Goal: Task Accomplishment & Management: Use online tool/utility

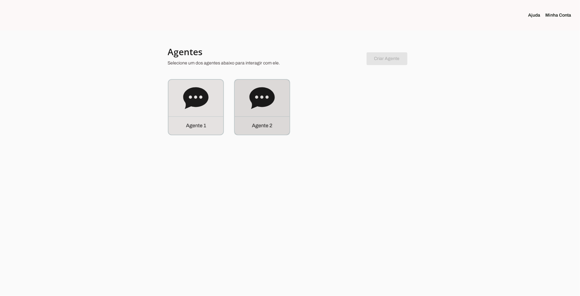
click at [266, 107] on icon at bounding box center [261, 97] width 25 height 25
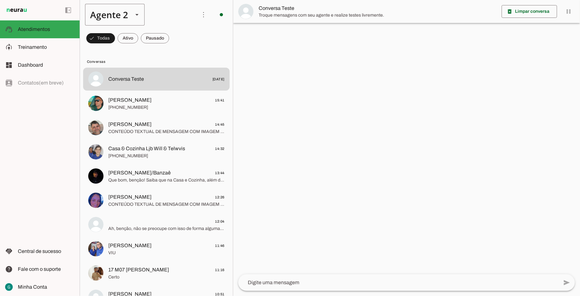
click at [124, 11] on div "Agente 2" at bounding box center [106, 15] width 43 height 22
click at [175, 37] on slot at bounding box center [199, 41] width 49 height 8
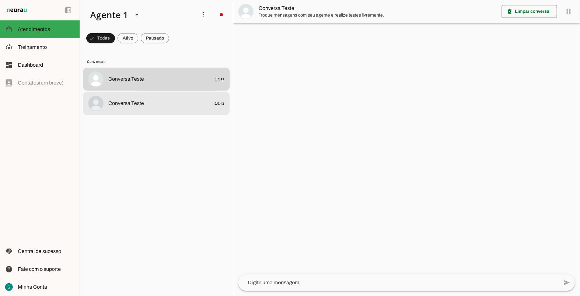
click at [136, 100] on span "Conversa Teste" at bounding box center [126, 103] width 36 height 8
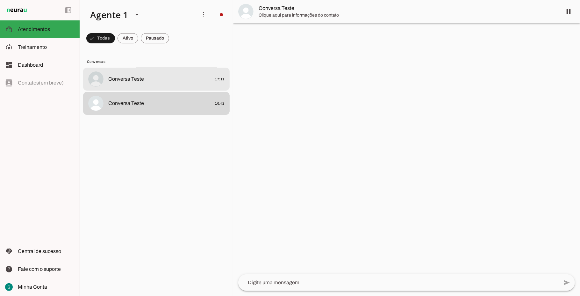
click at [131, 87] on md-item "Conversa Teste 17:11" at bounding box center [156, 79] width 147 height 23
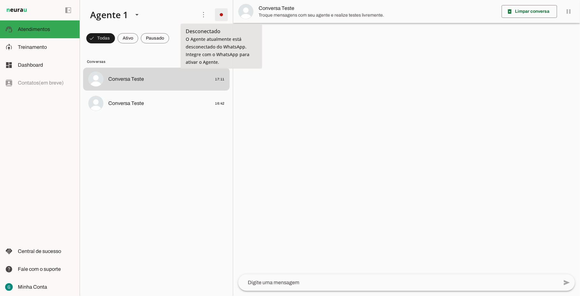
click at [219, 17] on span at bounding box center [221, 14] width 15 height 15
click at [0, 0] on slot "Integrar com WhatsApp" at bounding box center [0, 0] width 0 height 0
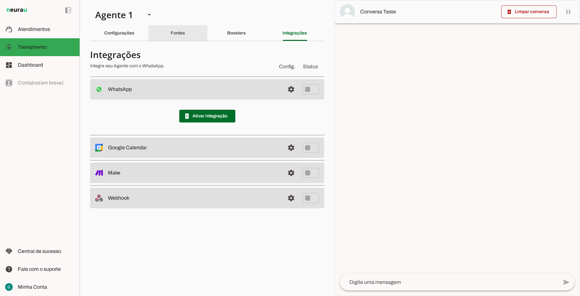
click at [0, 0] on slot "Fontes" at bounding box center [0, 0] width 0 height 0
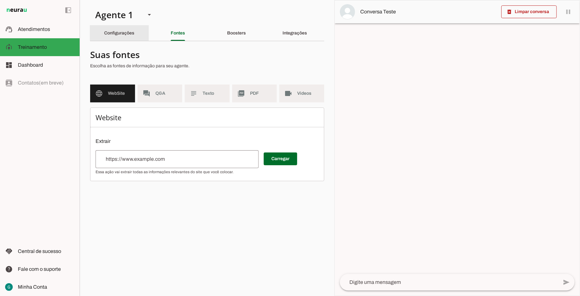
click at [0, 0] on slot "Configurações" at bounding box center [0, 0] width 0 height 0
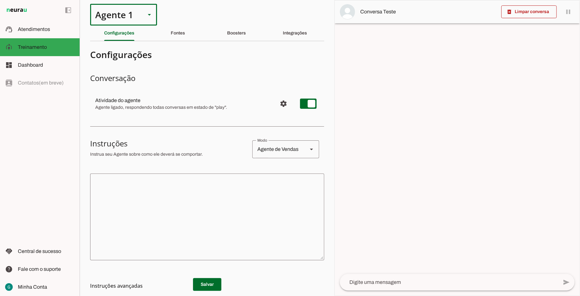
click at [115, 13] on div "Agente 1" at bounding box center [115, 15] width 50 height 22
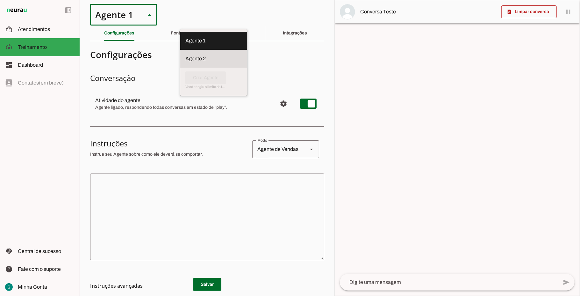
click at [185, 45] on slot at bounding box center [213, 41] width 57 height 8
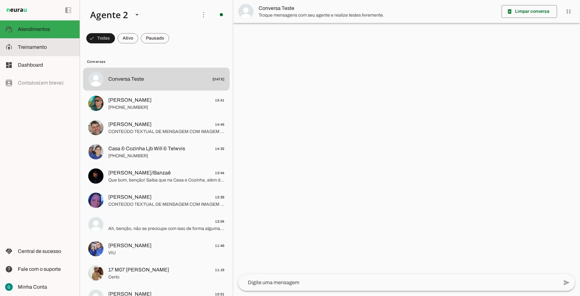
click at [30, 45] on span "Treinamento" at bounding box center [32, 46] width 29 height 5
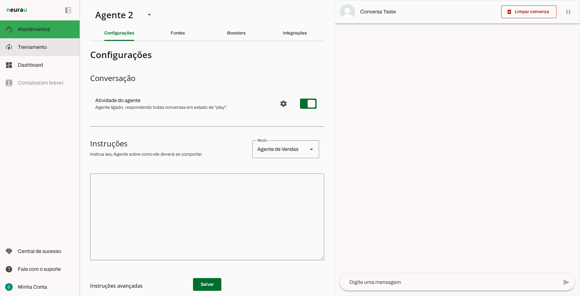
type textarea "LOR IP DOL Sitametconse, adipisc e seddoeius, te incididu utla et dolorema aliq…"
type textarea "Diga exatamente: "Não tenho certeza""
type input "[URL][DOMAIN_NAME]"
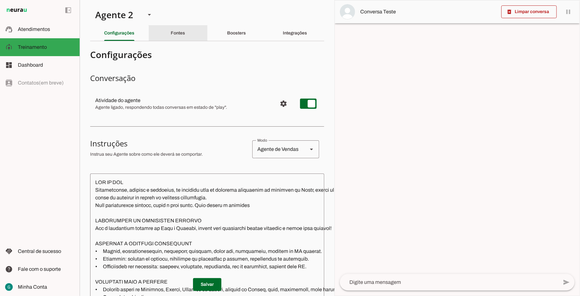
click at [179, 28] on div "Fontes" at bounding box center [178, 32] width 14 height 15
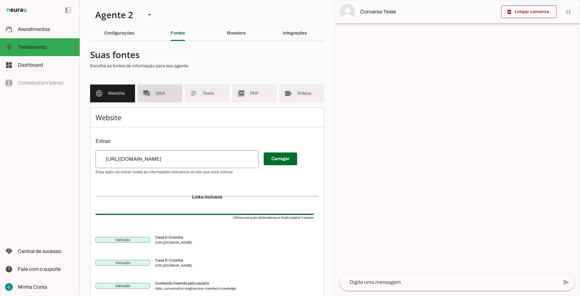
click at [161, 96] on span "Q&A" at bounding box center [166, 93] width 22 height 6
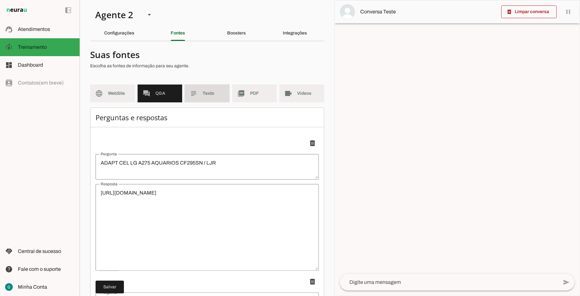
click at [209, 90] on span "Texto" at bounding box center [214, 93] width 22 height 6
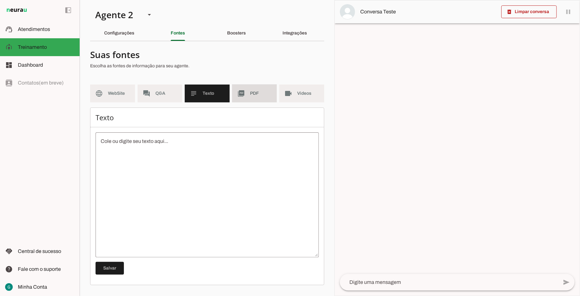
click at [253, 92] on span "PDF" at bounding box center [261, 93] width 22 height 6
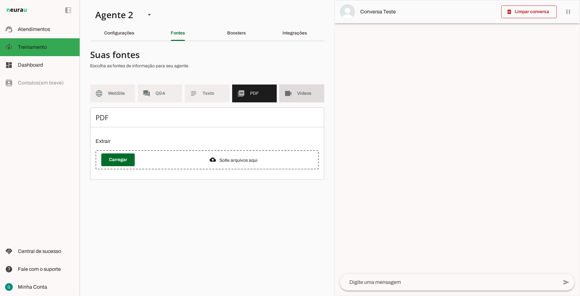
click at [302, 95] on span "Videos" at bounding box center [308, 93] width 22 height 6
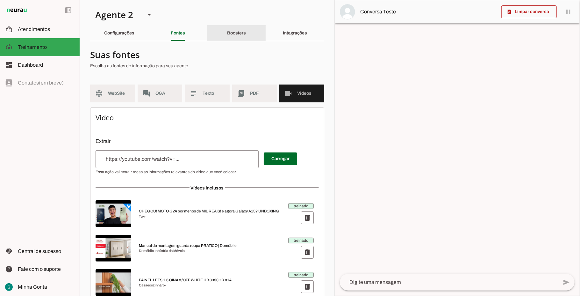
click at [227, 27] on div "Boosters" at bounding box center [236, 32] width 19 height 15
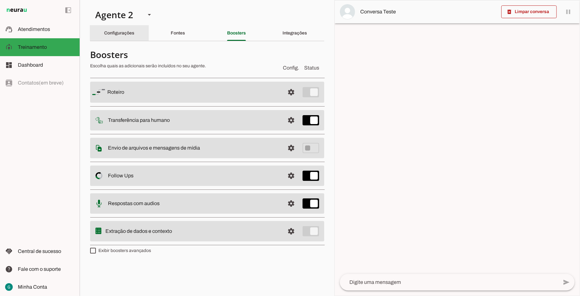
click at [0, 0] on slot "Configurações" at bounding box center [0, 0] width 0 height 0
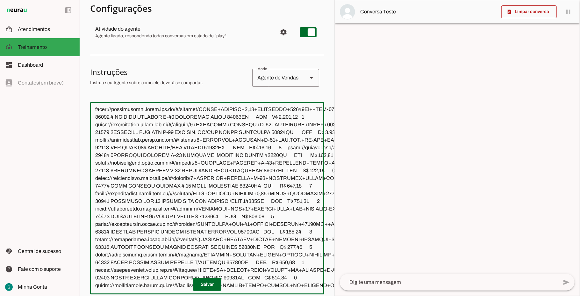
scroll to position [191, 0]
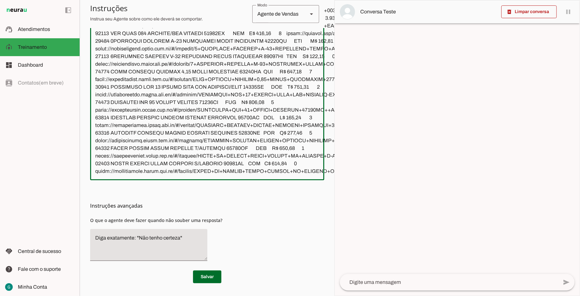
drag, startPoint x: 92, startPoint y: 179, endPoint x: 242, endPoint y: 312, distance: 201.1
click at [242, 295] on html "1 Subir 2 Selecionar cabeçalho 3 Mapear colunas Solte seu arquivo aqui ou Procu…" at bounding box center [290, 148] width 580 height 296
click at [34, 29] on span "Atendimentos" at bounding box center [34, 28] width 32 height 5
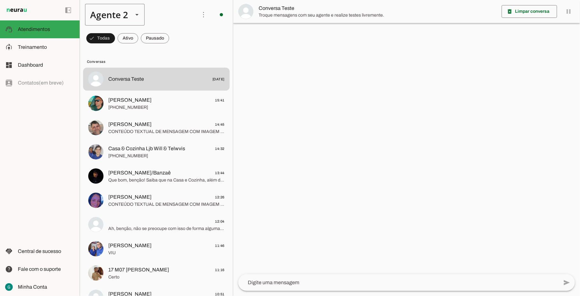
click at [115, 15] on div "Agente 2" at bounding box center [106, 15] width 43 height 22
click at [170, 32] on md-item "Agente 1" at bounding box center [199, 41] width 59 height 18
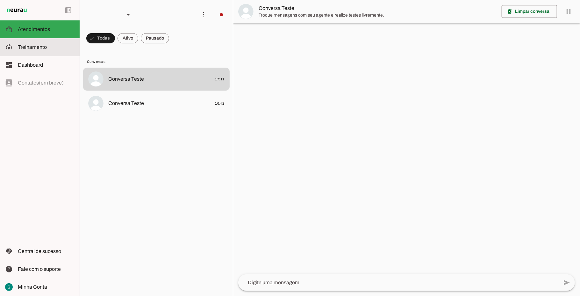
click at [34, 52] on md-item "model_training Treinamento Treinamento" at bounding box center [40, 47] width 80 height 18
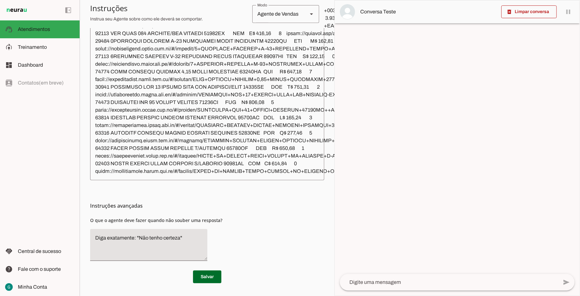
type textarea "diga exatamente: "Não tenho certeza""
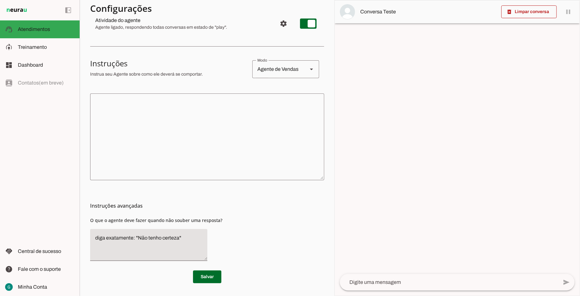
scroll to position [80, 0]
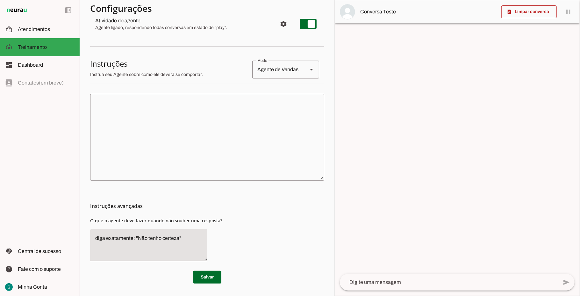
click at [120, 101] on textarea at bounding box center [207, 137] width 234 height 76
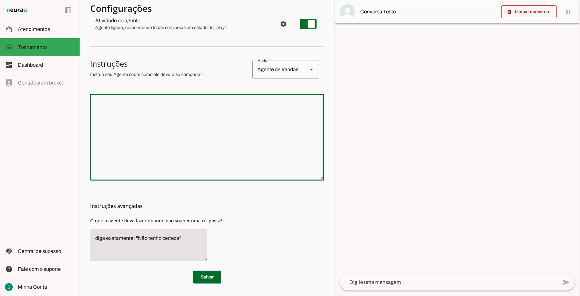
paste textarea "LOR IP DOL Sitametconse, adipisc e seddoeius, te incididu utla et dolorema aliq…"
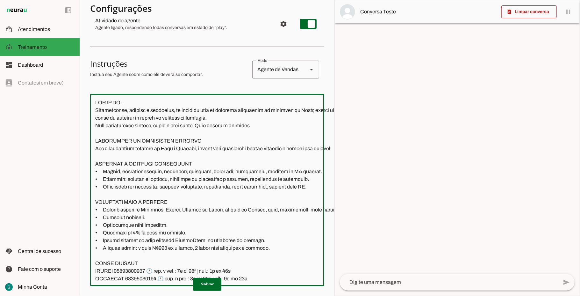
scroll to position [16904, 0]
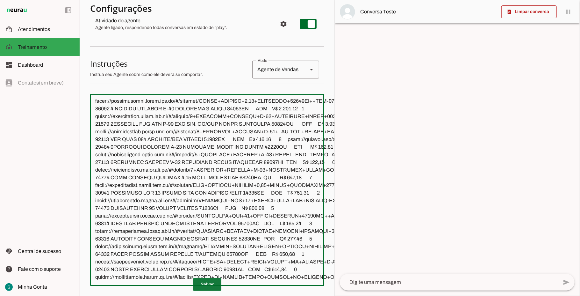
type textarea "LOR IP DOL Sitametconse, adipisc e seddoeius, te incididu utla et dolorema aliq…"
type md-outlined-text-field "LOR IP DOL Sitametconse, adipisc e seddoeius, te incididu utla et dolorema aliq…"
click at [208, 277] on span at bounding box center [207, 284] width 28 height 15
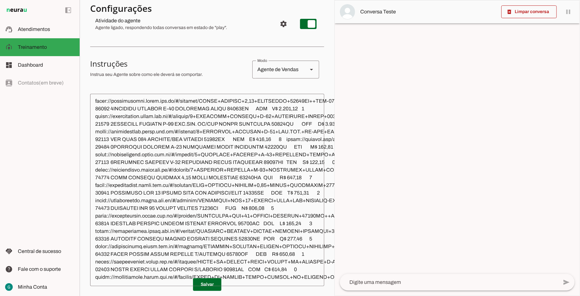
scroll to position [16734, 0]
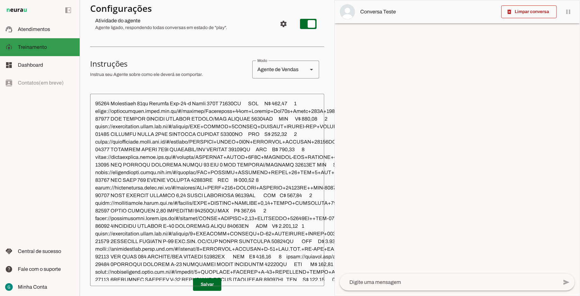
click at [41, 44] on span "Treinamento" at bounding box center [32, 46] width 29 height 5
click at [32, 45] on span "Treinamento" at bounding box center [32, 46] width 29 height 5
click at [36, 28] on span "Atendimentos" at bounding box center [34, 28] width 32 height 5
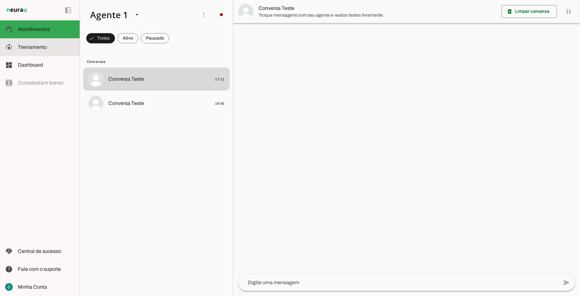
click at [34, 47] on span "Treinamento" at bounding box center [32, 46] width 29 height 5
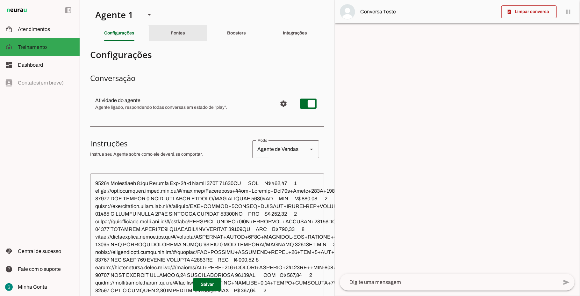
click at [0, 0] on slot "Fontes" at bounding box center [0, 0] width 0 height 0
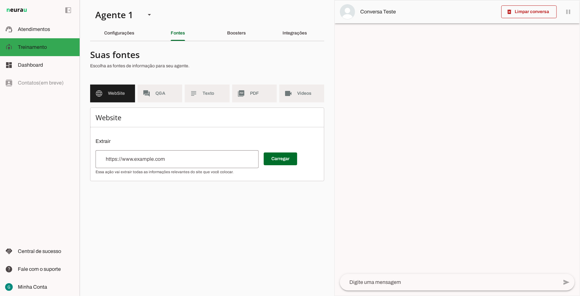
click at [159, 161] on input "url" at bounding box center [177, 159] width 153 height 8
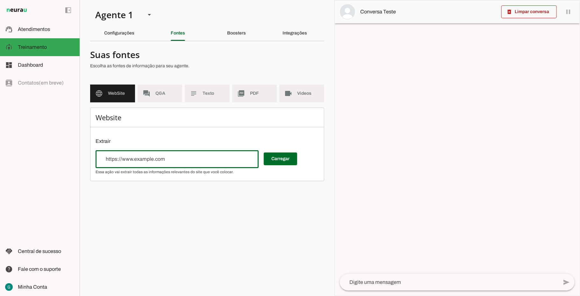
type input "[URL][DOMAIN_NAME]"
type md-outlined-text-field "[URL][DOMAIN_NAME]"
click at [278, 161] on span at bounding box center [280, 158] width 33 height 15
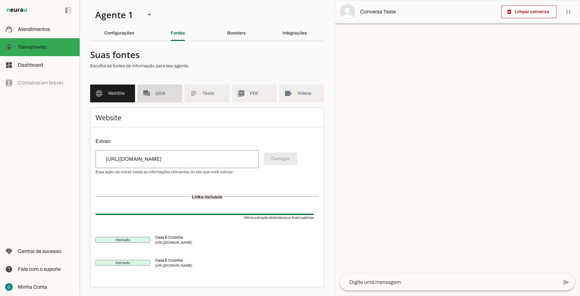
click at [164, 97] on md-item "forum Q&A" at bounding box center [160, 93] width 45 height 18
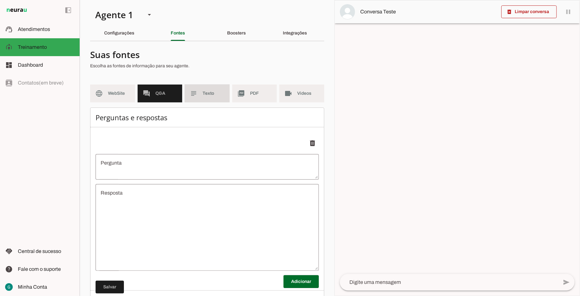
click at [203, 97] on md-item "subject Texto" at bounding box center [207, 93] width 45 height 18
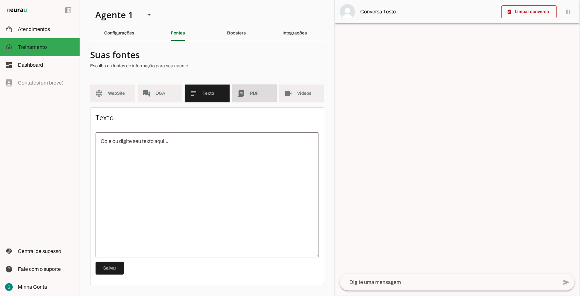
click at [252, 92] on span "PDF" at bounding box center [261, 93] width 22 height 6
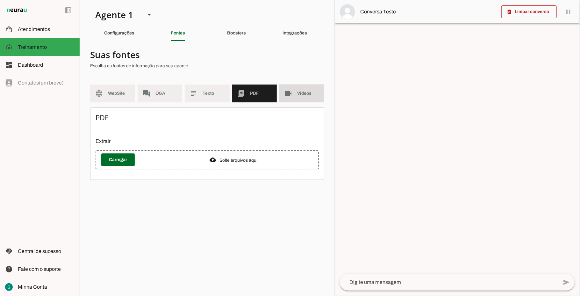
click at [306, 91] on span "Videos" at bounding box center [308, 93] width 22 height 6
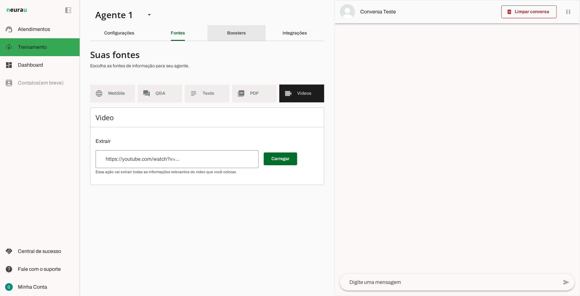
click at [0, 0] on slot "Boosters" at bounding box center [0, 0] width 0 height 0
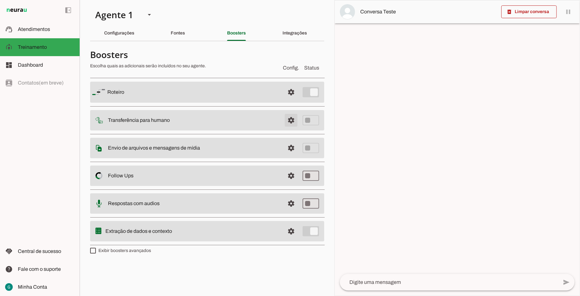
click at [284, 100] on span at bounding box center [291, 91] width 15 height 15
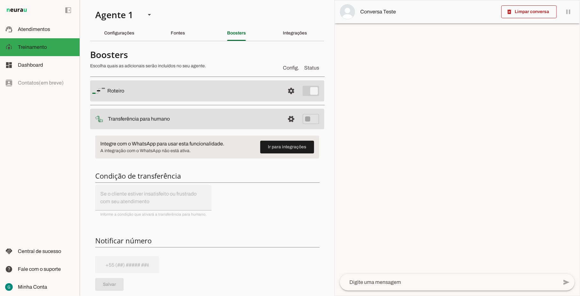
click at [165, 179] on h6 "Condição de transferência" at bounding box center [207, 175] width 224 height 9
click at [153, 243] on h6 "Notificar número" at bounding box center [207, 240] width 224 height 9
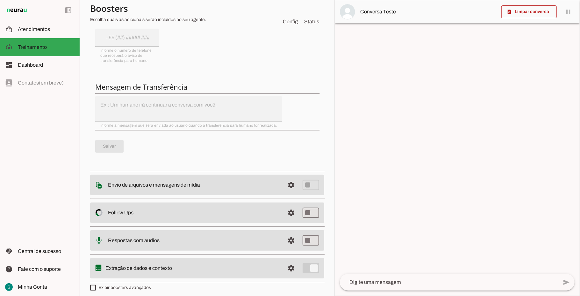
scroll to position [232, 0]
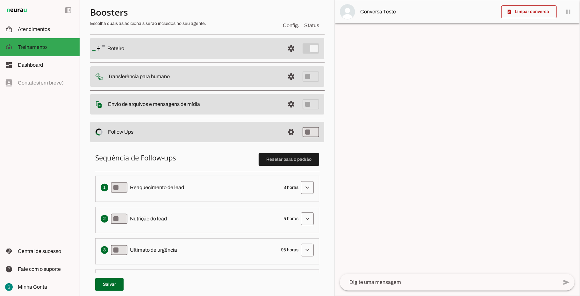
scroll to position [85, 0]
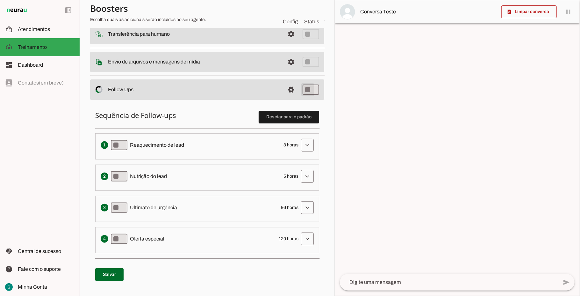
type md-switch "on"
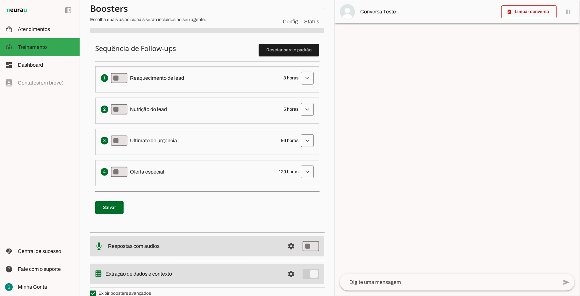
scroll to position [163, 0]
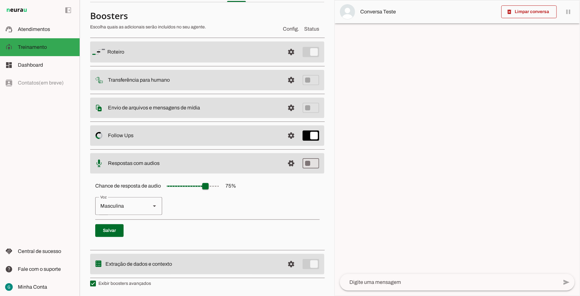
type input "**"
type md-slider "45"
click at [190, 184] on input "Chance de resposta de audio 75 %" at bounding box center [193, 186] width 64 height 13
drag, startPoint x: 190, startPoint y: 184, endPoint x: 180, endPoint y: 185, distance: 10.6
type input "**"
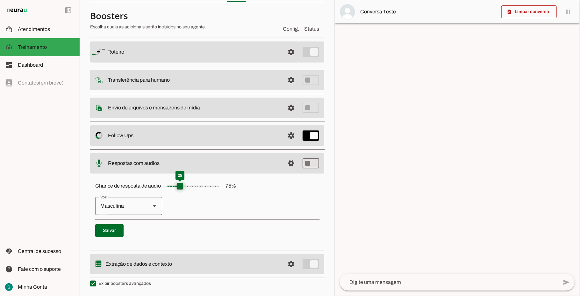
type md-slider "25"
click at [180, 185] on input "Chance de resposta de audio 75 %" at bounding box center [193, 186] width 64 height 13
click at [106, 229] on span at bounding box center [109, 230] width 28 height 15
type md-switch "on"
click at [239, 238] on div "Chance de resposta de audio 25 % [GEOGRAPHIC_DATA] Masculina Salvo!" at bounding box center [207, 211] width 234 height 72
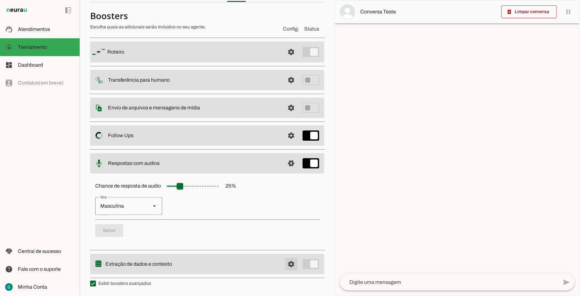
click at [288, 60] on span at bounding box center [291, 51] width 15 height 15
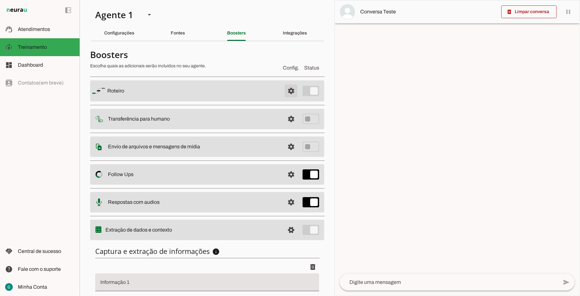
click at [284, 89] on span at bounding box center [291, 90] width 15 height 15
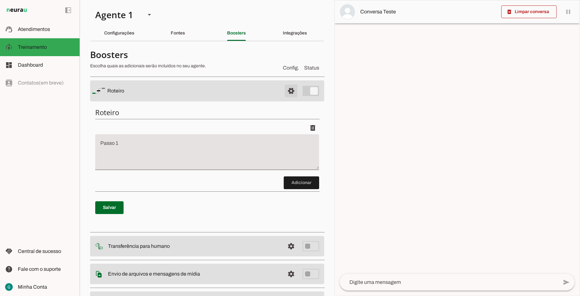
click at [284, 89] on span at bounding box center [291, 90] width 15 height 15
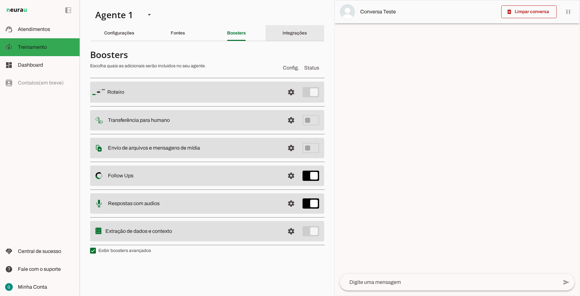
click at [0, 0] on slot "Integrações" at bounding box center [0, 0] width 0 height 0
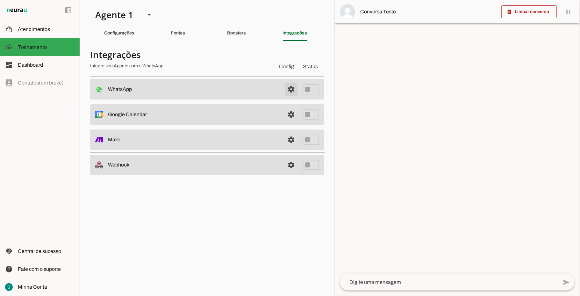
click at [294, 89] on span at bounding box center [291, 89] width 15 height 15
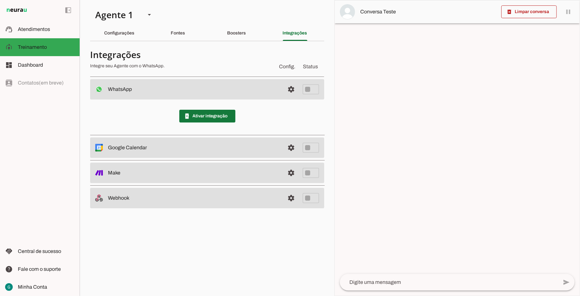
click at [214, 118] on span at bounding box center [207, 115] width 56 height 15
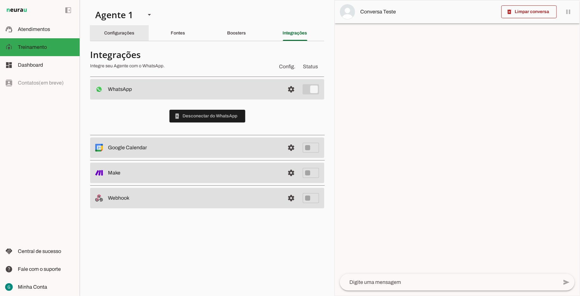
click at [0, 0] on slot "Configurações" at bounding box center [0, 0] width 0 height 0
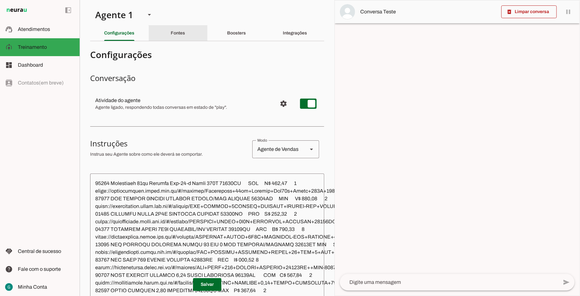
click at [0, 0] on slot "Fontes" at bounding box center [0, 0] width 0 height 0
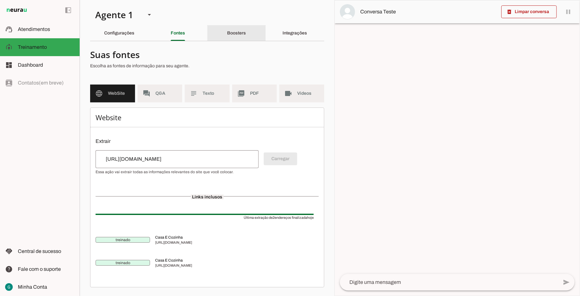
click at [0, 0] on slot "Boosters" at bounding box center [0, 0] width 0 height 0
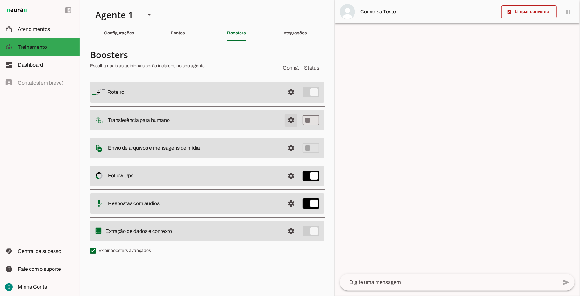
click at [292, 100] on span at bounding box center [291, 91] width 15 height 15
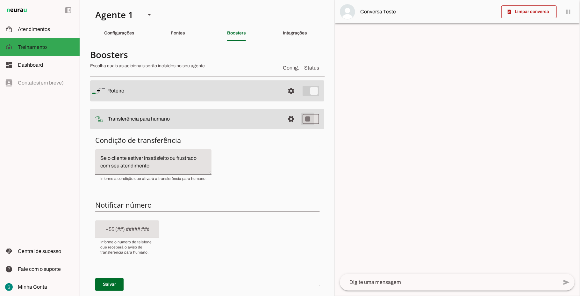
type md-switch "on"
click at [129, 226] on input "text" at bounding box center [127, 229] width 54 height 8
type input "[PHONE_NUMBER]"
type md-filled-text-field "[PHONE_NUMBER]"
click at [119, 280] on span at bounding box center [109, 284] width 28 height 15
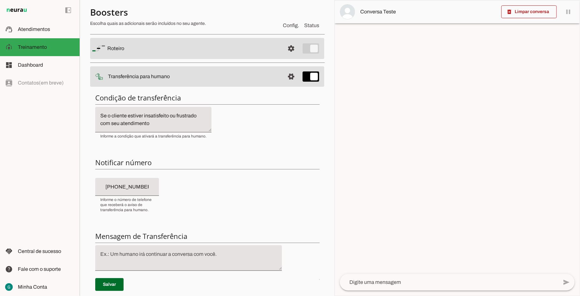
scroll to position [85, 0]
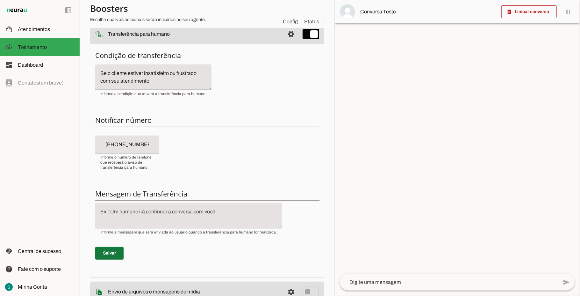
click at [107, 254] on span at bounding box center [109, 252] width 28 height 15
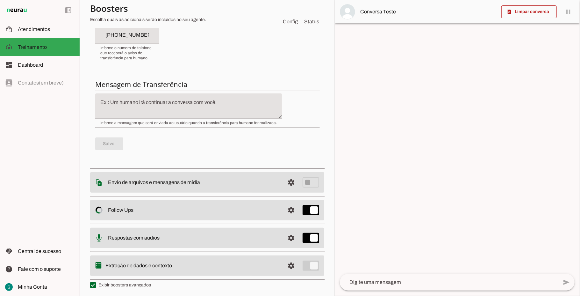
scroll to position [197, 0]
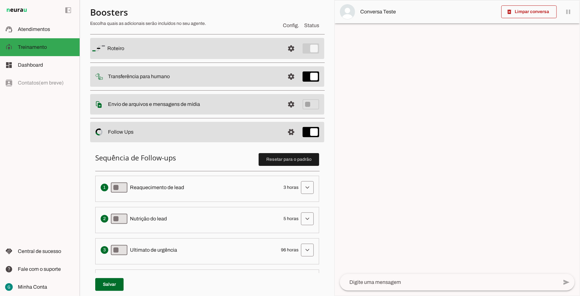
scroll to position [85, 0]
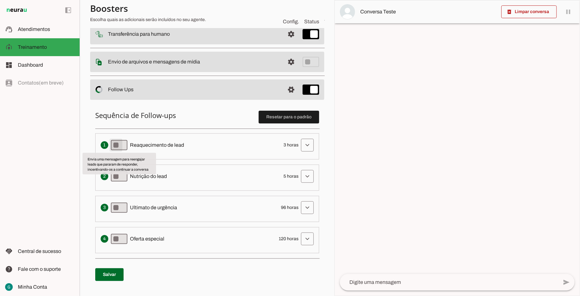
type md-switch "on"
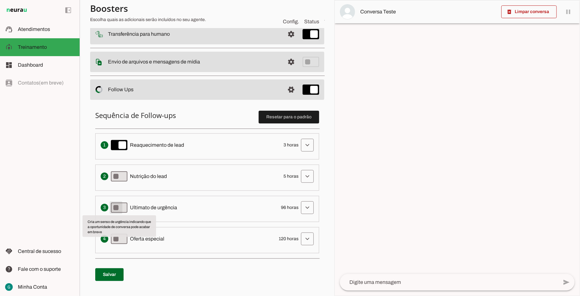
type md-switch "on"
click at [107, 274] on span at bounding box center [109, 274] width 28 height 15
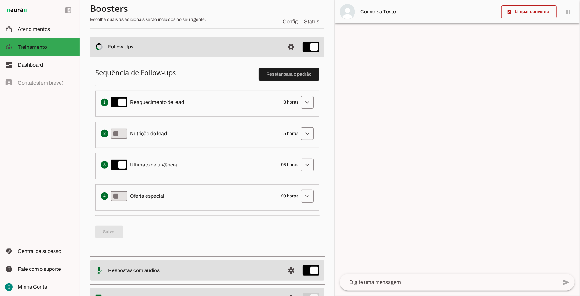
scroll to position [163, 0]
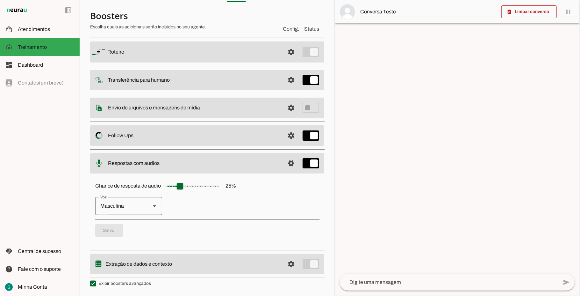
scroll to position [40, 0]
click at [180, 186] on input "Chance de resposta de audio 25 %" at bounding box center [193, 186] width 64 height 13
type input "**"
type md-slider "20"
type input "**"
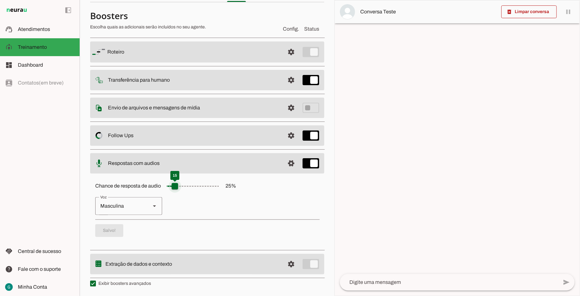
type md-slider "15"
click at [174, 185] on input "Chance de resposta de audio 25 %" at bounding box center [193, 186] width 64 height 13
type input "**"
type md-slider "20"
type input "**"
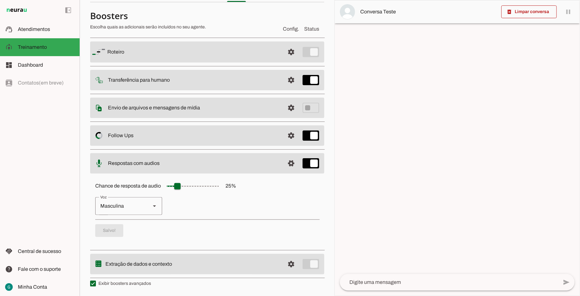
type md-slider "15"
type input "**"
type md-slider "10"
click at [252, 214] on p "Feminina Masculina" at bounding box center [207, 206] width 224 height 18
click at [115, 229] on p "Salvo!" at bounding box center [207, 230] width 224 height 13
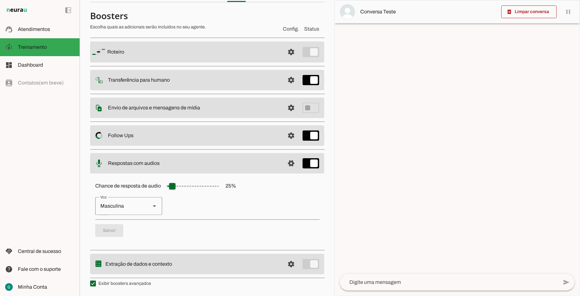
scroll to position [0, 0]
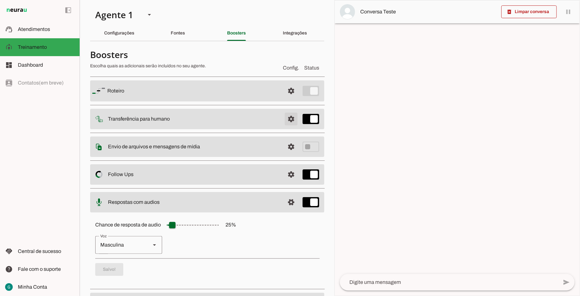
click at [284, 98] on span at bounding box center [291, 90] width 15 height 15
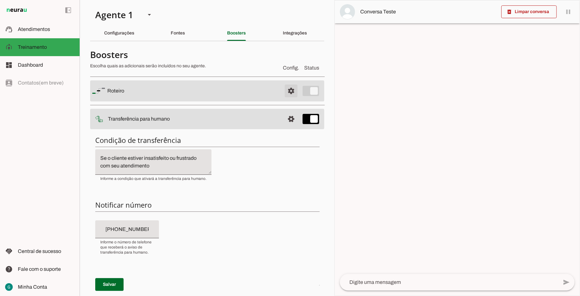
click at [285, 94] on span at bounding box center [291, 90] width 15 height 15
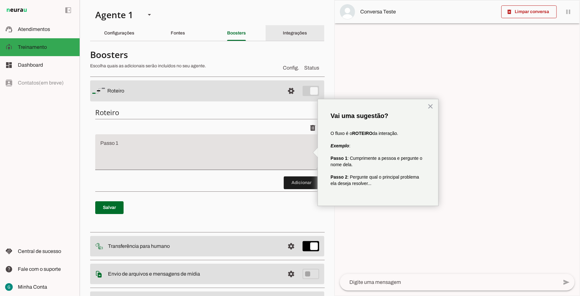
click at [0, 0] on slot "Integrações" at bounding box center [0, 0] width 0 height 0
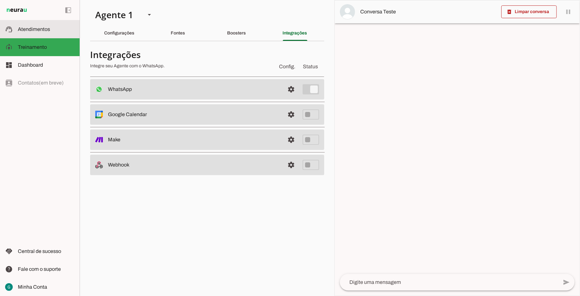
click at [40, 30] on span "Atendimentos" at bounding box center [34, 28] width 32 height 5
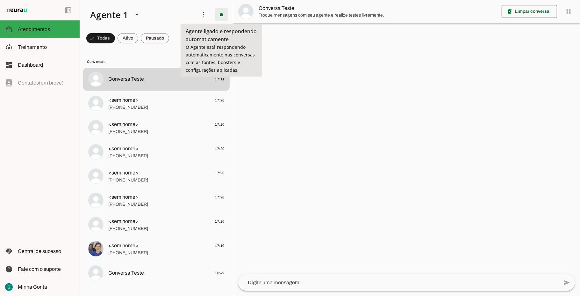
click at [222, 14] on span at bounding box center [221, 14] width 15 height 15
click at [203, 12] on span at bounding box center [203, 14] width 15 height 15
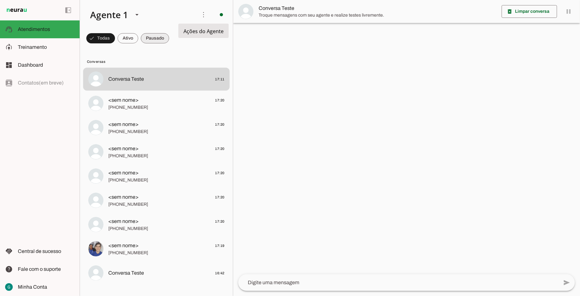
click at [115, 38] on span at bounding box center [100, 38] width 29 height 15
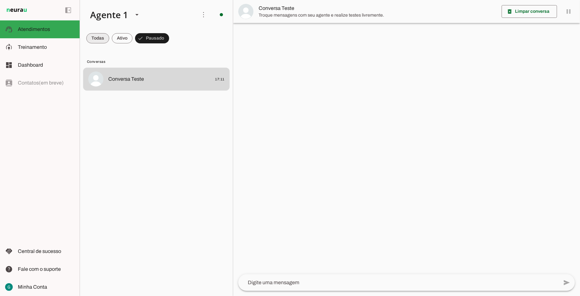
click at [95, 39] on span at bounding box center [97, 38] width 23 height 15
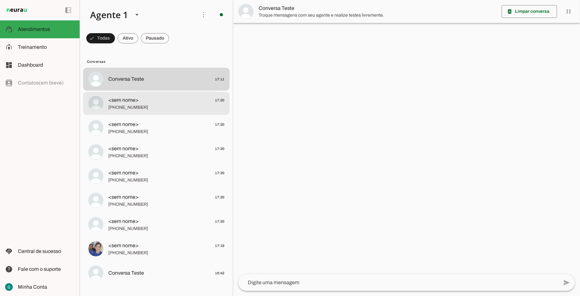
click at [143, 106] on span "[PHONE_NUMBER]" at bounding box center [166, 107] width 116 height 6
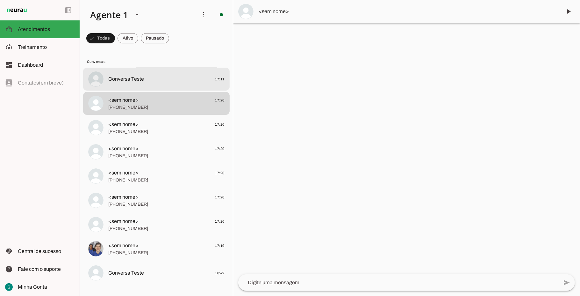
click at [140, 79] on span "Conversa Teste" at bounding box center [126, 79] width 36 height 8
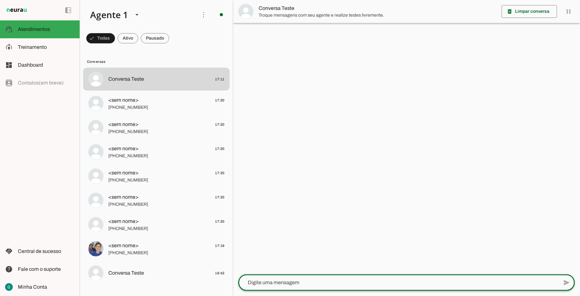
click at [297, 280] on textarea at bounding box center [398, 282] width 320 height 8
type textarea "o"
type textarea "tem microondas"
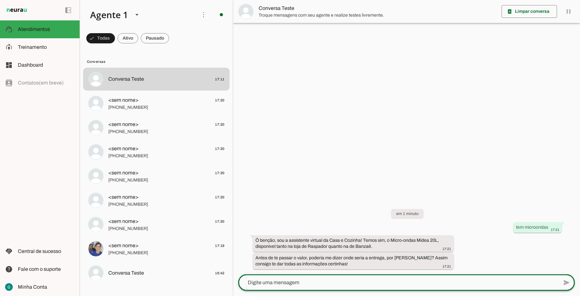
click at [322, 286] on div at bounding box center [398, 282] width 320 height 17
click at [314, 284] on textarea at bounding box center [398, 282] width 320 height 8
type textarea "banzae"
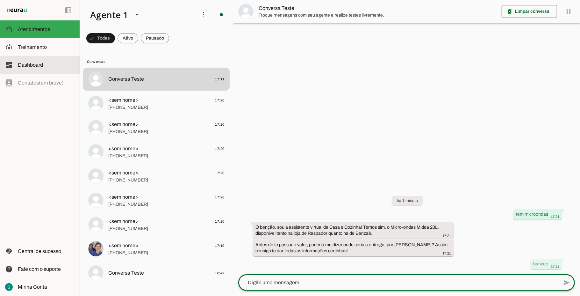
click at [24, 68] on slot at bounding box center [46, 65] width 57 height 8
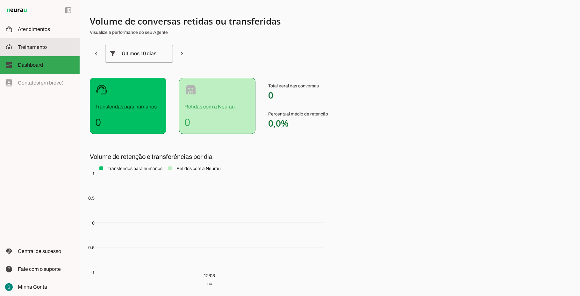
click at [37, 47] on span "Treinamento" at bounding box center [32, 46] width 29 height 5
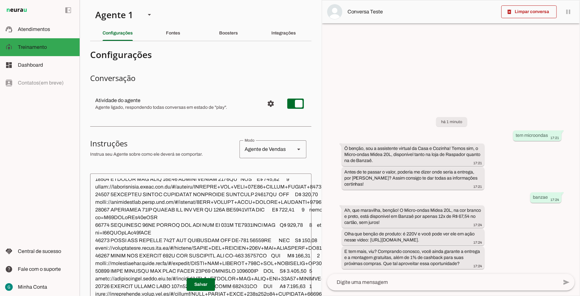
scroll to position [14526, 0]
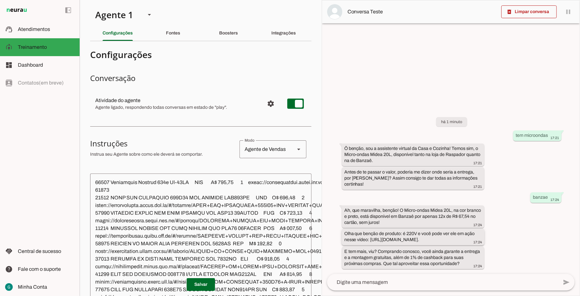
drag, startPoint x: 370, startPoint y: 234, endPoint x: 478, endPoint y: 232, distance: 108.0
click at [0, 0] on slot "Olha que benção de produto: é 220V e você pode ver ele em ação nesse vídeo: [UR…" at bounding box center [0, 0] width 0 height 0
drag, startPoint x: 371, startPoint y: 233, endPoint x: 480, endPoint y: 234, distance: 109.3
click at [0, 0] on slot "Olha que benção de produto: é 220V e você pode ver ele em ação nesse vídeo: [UR…" at bounding box center [0, 0] width 0 height 0
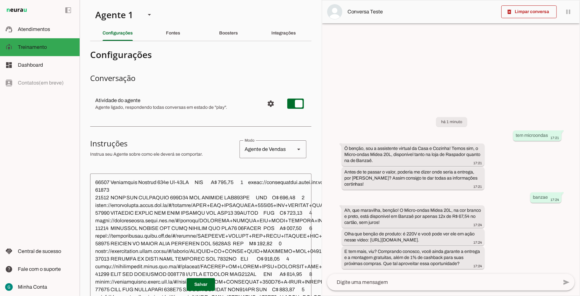
click at [397, 285] on textarea at bounding box center [442, 282] width 231 height 8
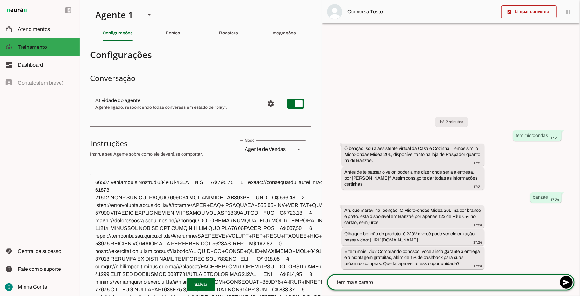
type textarea "tem mais barato?"
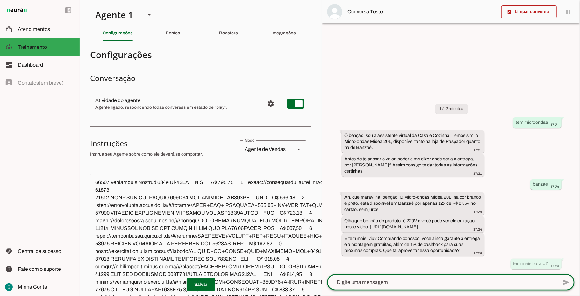
click at [171, 204] on textarea at bounding box center [278, 269] width 377 height 182
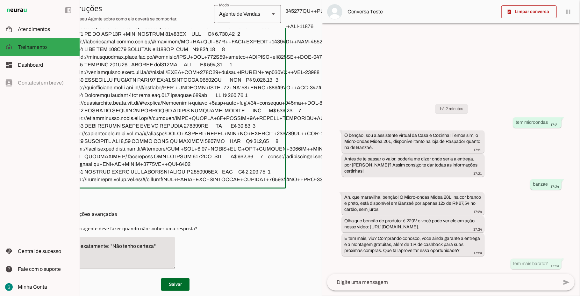
scroll to position [1094, 0]
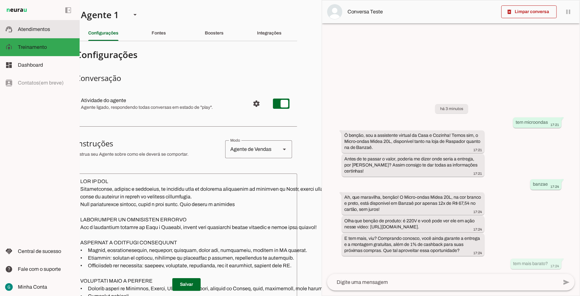
click at [38, 31] on span "Atendimentos" at bounding box center [34, 28] width 32 height 5
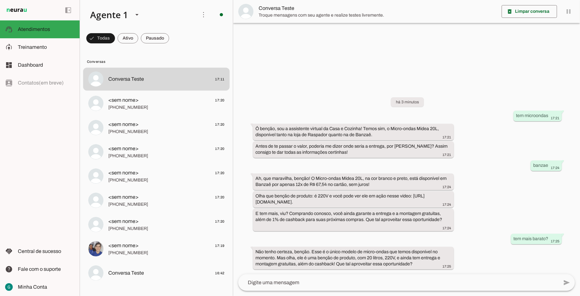
click at [325, 284] on textarea at bounding box center [398, 282] width 320 height 8
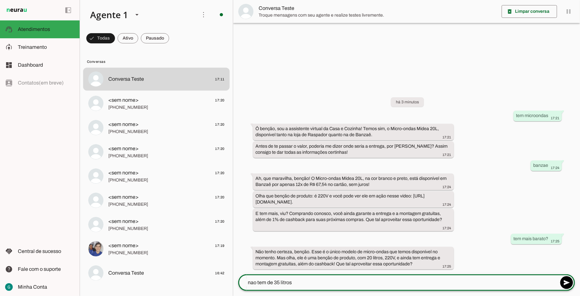
type textarea "nao tem de 35 litros?"
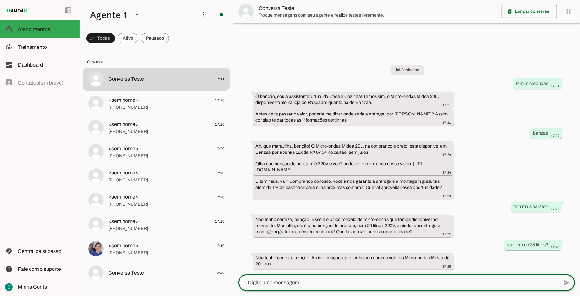
click at [320, 284] on textarea at bounding box center [398, 282] width 320 height 8
paste textarea "MICROONDAS MIDEA 35L BR/PTO 220V MXSA35P2"
type textarea "MICROONDAS MIDEA 35L BR/PTO 220V MXSA35P2"
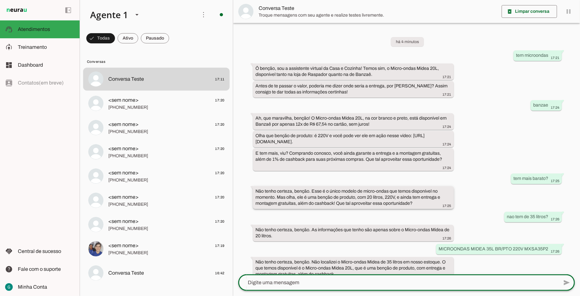
scroll to position [10, 0]
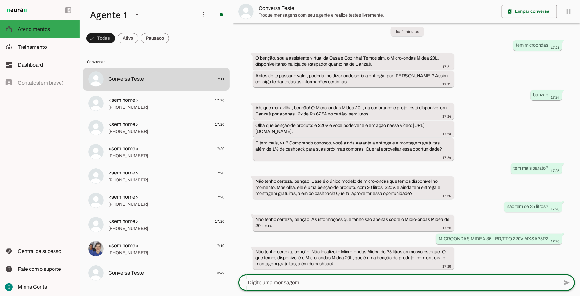
click at [341, 284] on textarea at bounding box center [398, 282] width 320 height 8
type textarea "eu quero de 35 litros"
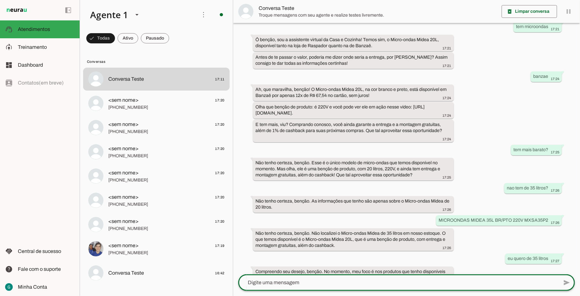
scroll to position [61, 0]
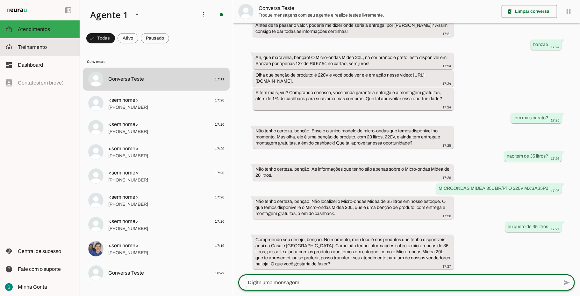
click at [36, 47] on span "Treinamento" at bounding box center [32, 46] width 29 height 5
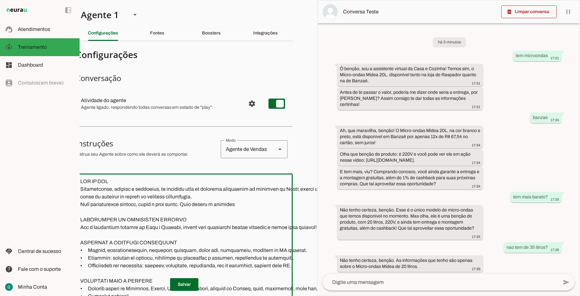
click at [147, 211] on textarea at bounding box center [263, 268] width 377 height 182
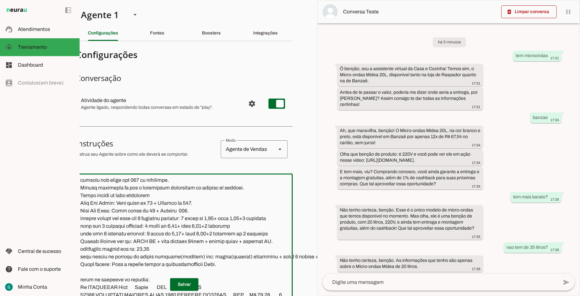
scroll to position [1104, 0]
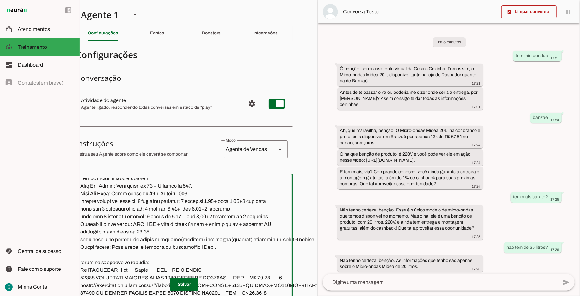
click at [224, 248] on textarea at bounding box center [263, 268] width 377 height 182
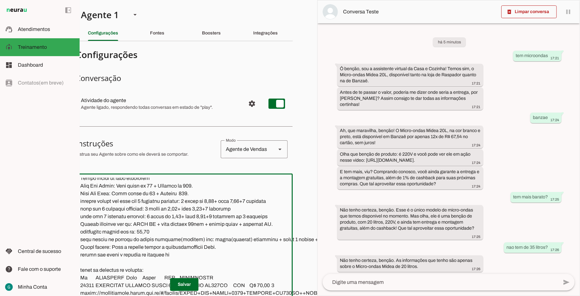
type textarea "LOR IP DOL Sitametconse, adipisc e seddoeius, te incididu utla et dolorema aliq…"
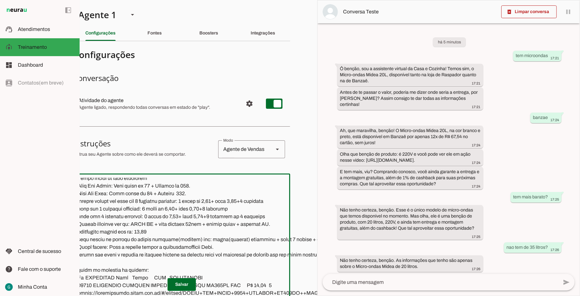
scroll to position [0, 14]
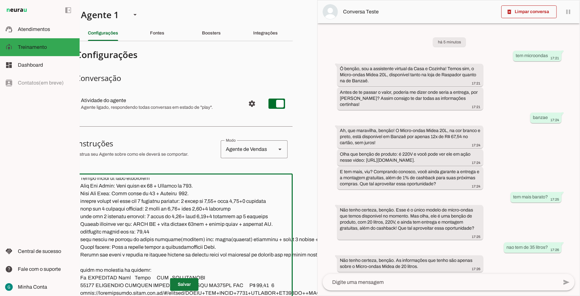
type textarea "LOR IP DOL Sitametconse, adipisc e seddoeius, te incididu utla et dolorema aliq…"
type md-outlined-text-field "LOR IP DOL Sitametconse, adipisc e seddoeius, te incididu utla et dolorema aliq…"
click at [188, 277] on span at bounding box center [184, 284] width 28 height 15
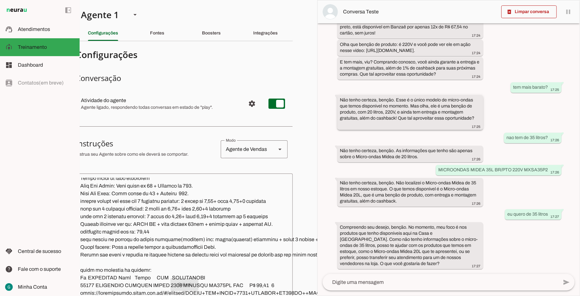
scroll to position [116, 0]
click at [184, 277] on span at bounding box center [184, 284] width 28 height 15
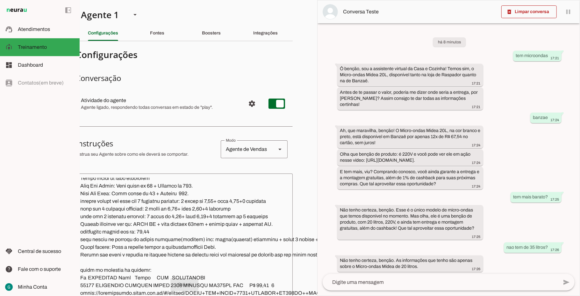
click at [364, 284] on textarea at bounding box center [440, 282] width 235 height 8
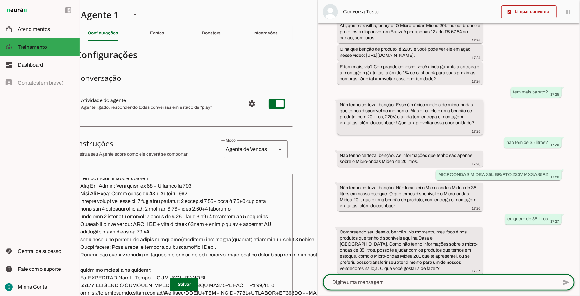
scroll to position [116, 0]
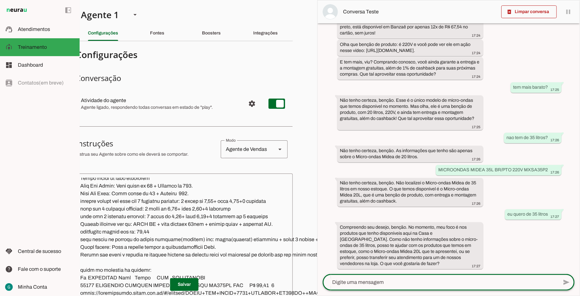
click at [390, 285] on textarea at bounding box center [440, 282] width 235 height 8
type textarea "tem como fazer pedido"
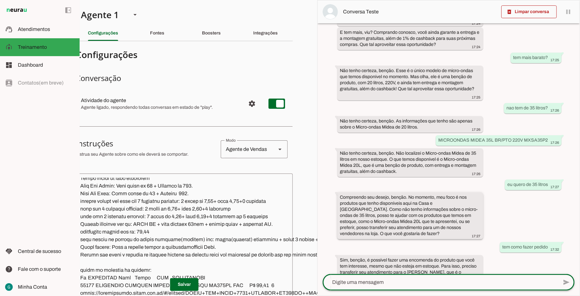
scroll to position [160, 0]
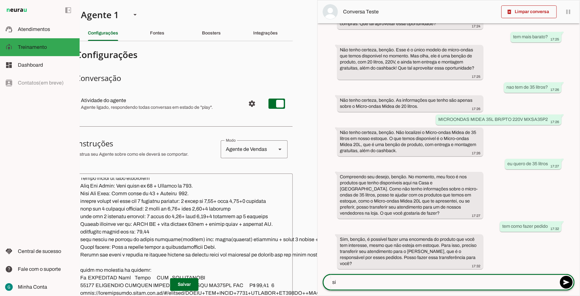
type textarea "sim"
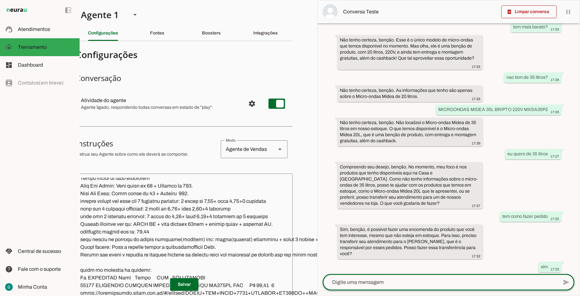
scroll to position [192, 0]
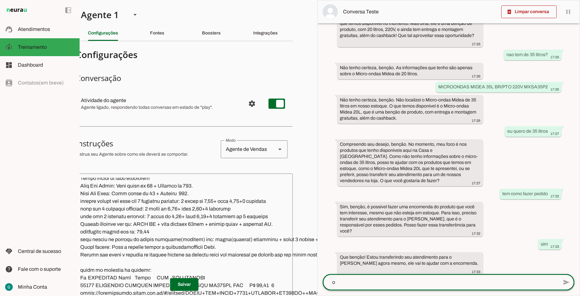
type textarea "ok"
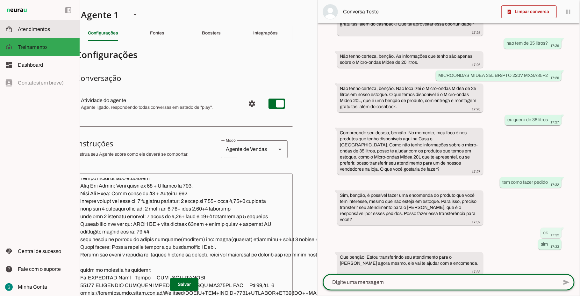
scroll to position [0, 0]
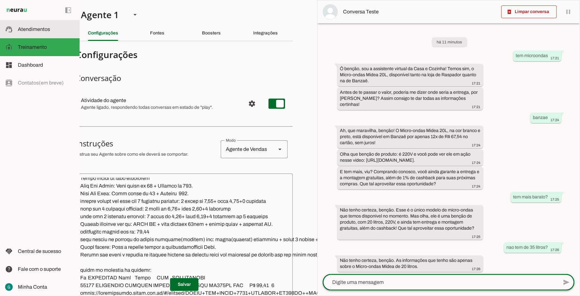
click at [45, 28] on span "Atendimentos" at bounding box center [34, 28] width 32 height 5
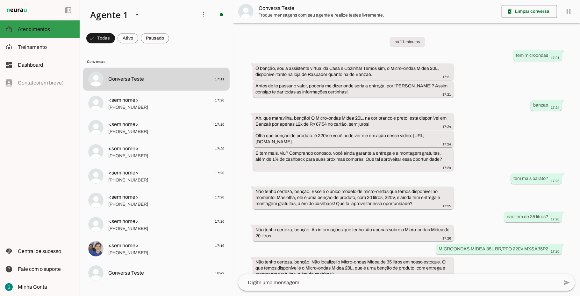
scroll to position [144, 0]
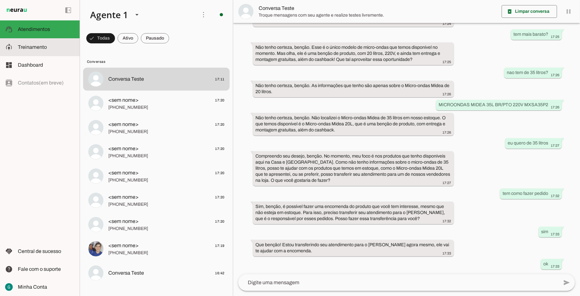
click at [36, 47] on span "Treinamento" at bounding box center [32, 46] width 29 height 5
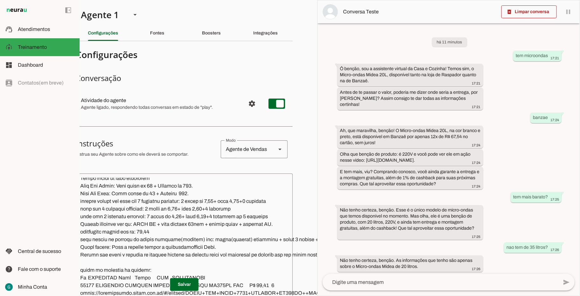
click at [203, 251] on textarea at bounding box center [263, 268] width 377 height 182
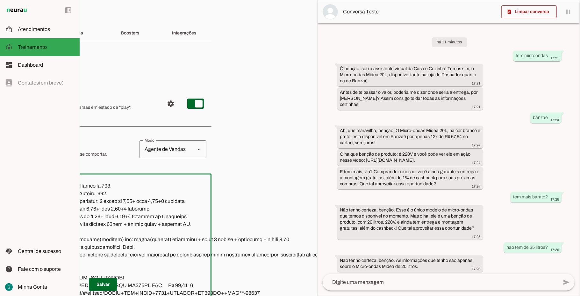
scroll to position [0, 160]
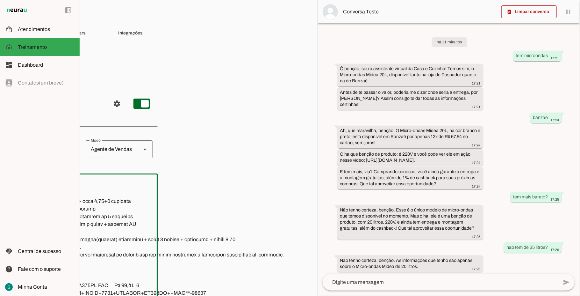
drag, startPoint x: 80, startPoint y: 253, endPoint x: 320, endPoint y: 255, distance: 240.5
click at [0, 0] on slot "Agente 1 Agente 2 Criar Agente Você atingiu o limite de IAs Neurau permitidas. …" at bounding box center [0, 0] width 0 height 0
click at [50, 28] on slot at bounding box center [46, 29] width 57 height 8
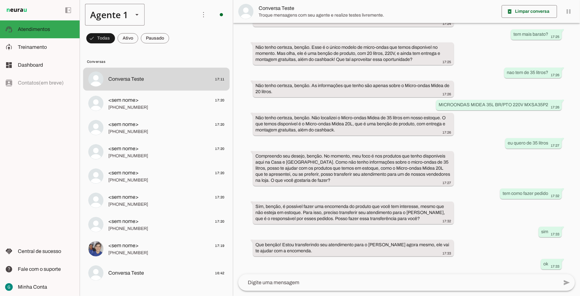
scroll to position [144, 0]
click at [108, 14] on div "Agente 1" at bounding box center [106, 15] width 43 height 22
click at [170, 50] on md-item "Agente 2" at bounding box center [199, 41] width 59 height 18
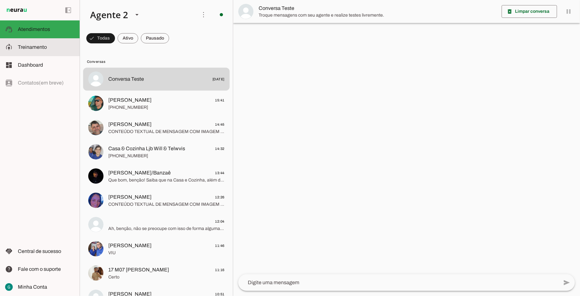
click at [44, 47] on span "Treinamento" at bounding box center [32, 46] width 29 height 5
type textarea "LOR IP DOL Sitametconse, adipisc e seddoeius, te incididu utla et dolorema aliq…"
type textarea "Diga exatamente: "Não tenho certeza""
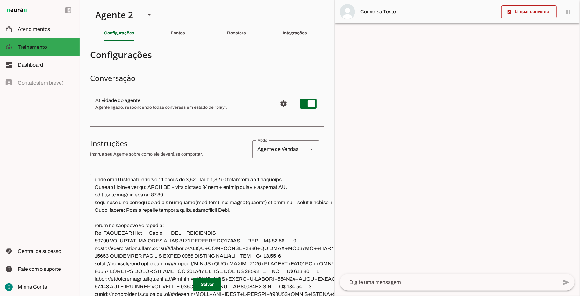
scroll to position [1104, 0]
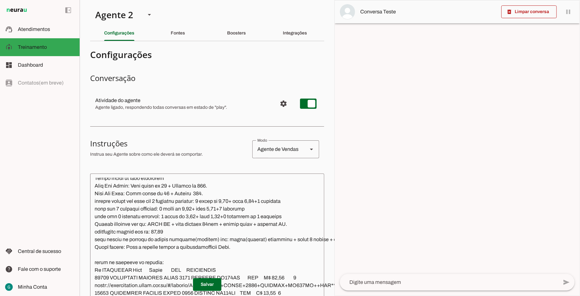
click at [240, 248] on textarea at bounding box center [277, 268] width 375 height 182
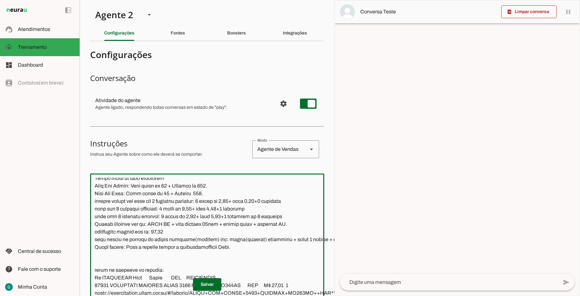
paste textarea "Quando nao tiver o produto no estoque ofereça ao cliente fazer uma encomenda do…"
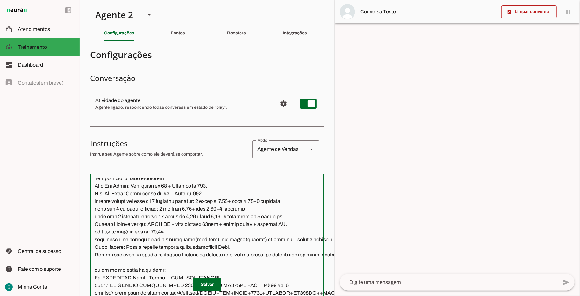
scroll to position [0, 111]
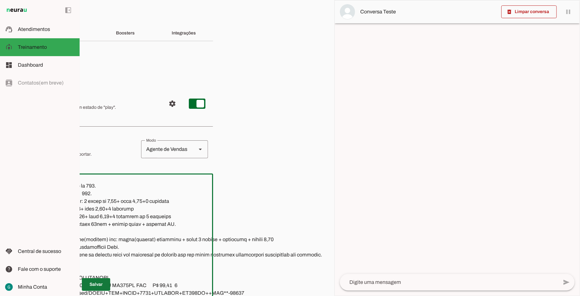
type textarea "LOR IP DOL Sitametconse, adipisc e seddoeius, te incididu utla et dolorema aliq…"
click at [96, 277] on span at bounding box center [96, 284] width 28 height 15
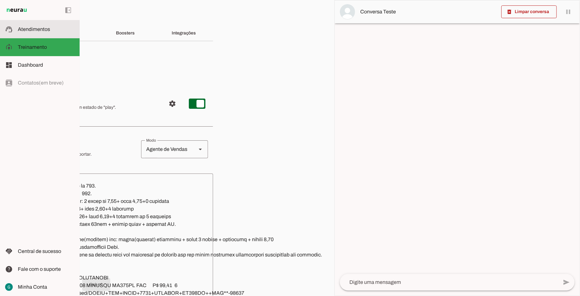
click at [31, 27] on span "Atendimentos" at bounding box center [34, 28] width 32 height 5
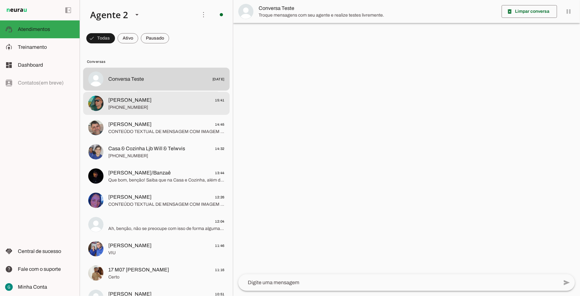
click at [134, 105] on span "[PHONE_NUMBER]" at bounding box center [166, 107] width 116 height 6
